Goal: Understand process/instructions: Learn how to perform a task or action

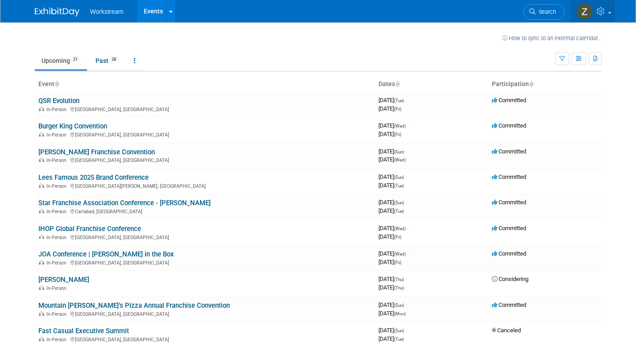
click at [600, 14] on icon at bounding box center [602, 11] width 10 height 8
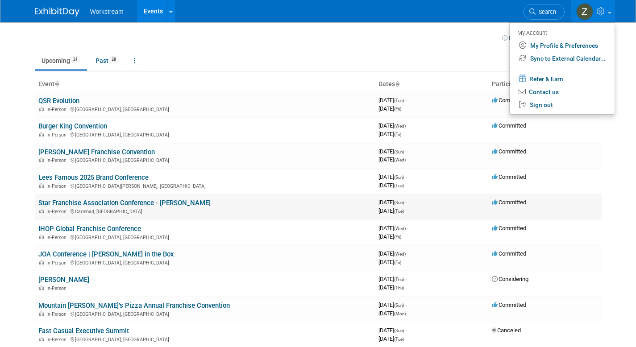
click at [571, 195] on td "Committed" at bounding box center [544, 206] width 113 height 25
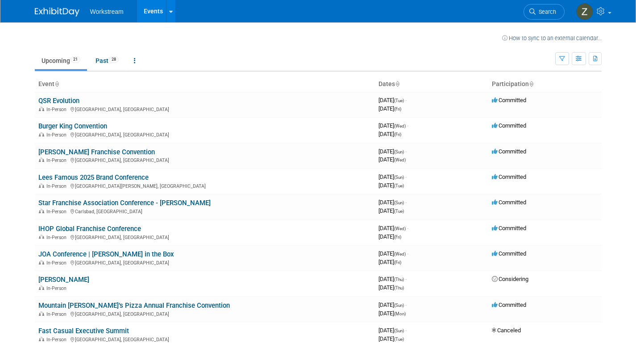
click at [114, 28] on div "How to sync to an external calendar..." at bounding box center [318, 32] width 567 height 20
click at [71, 63] on link "Upcoming 21" at bounding box center [61, 60] width 52 height 17
click at [569, 39] on link "How to sync to an external calendar..." at bounding box center [552, 38] width 100 height 7
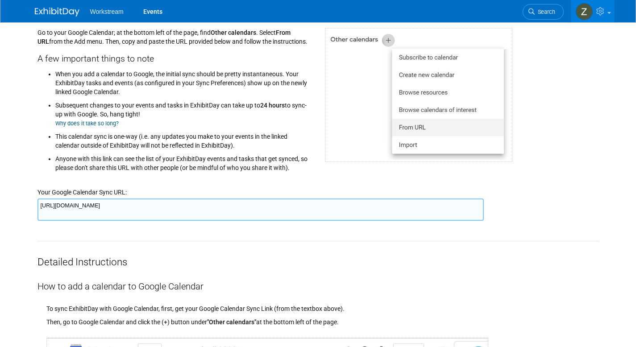
scroll to position [131, 0]
